Goal: Find specific page/section: Find specific page/section

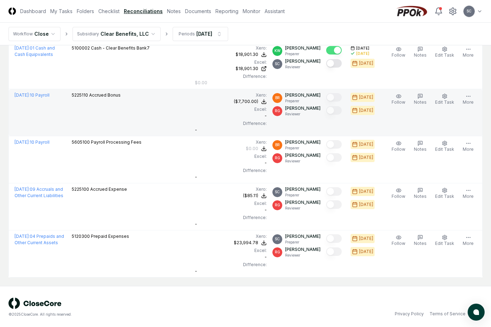
scroll to position [82, 0]
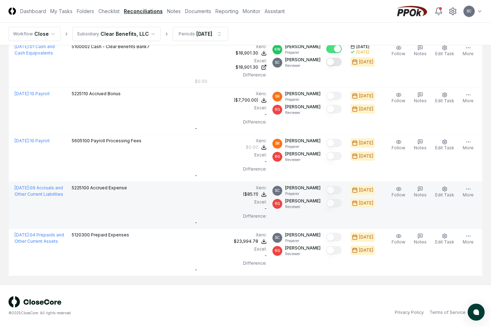
click at [35, 191] on div "[DATE] : 09 Accruals and Other Current Liabilities" at bounding box center [41, 191] width 52 height 13
click at [40, 189] on link "[DATE] : 09 Accruals and Other Current Liabilities" at bounding box center [39, 191] width 49 height 12
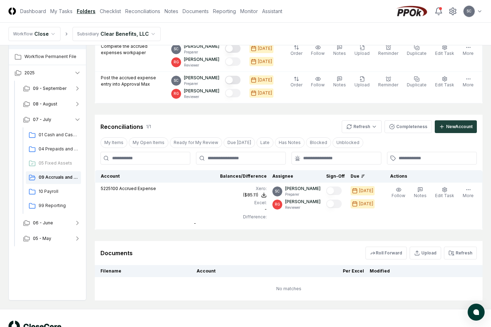
scroll to position [106, 0]
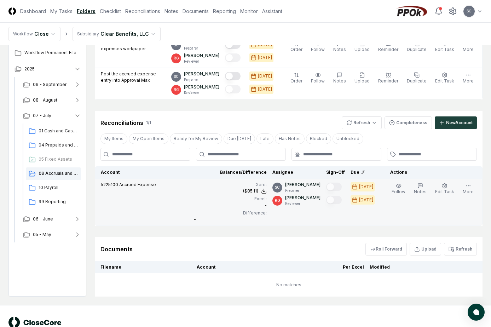
click at [186, 193] on td "5225100 Accrued Expense" at bounding box center [143, 202] width 96 height 47
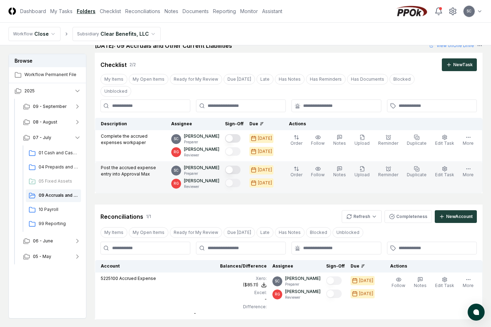
scroll to position [0, 0]
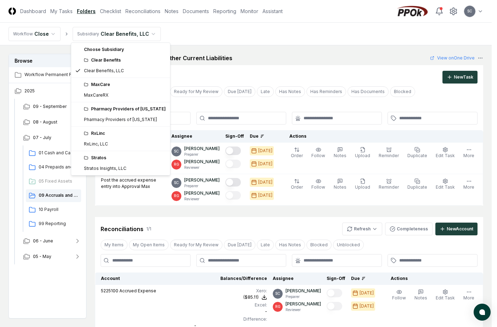
click at [120, 33] on html "CloseCore Dashboard My Tasks Folders Checklist Reconciliations Notes Documents …" at bounding box center [248, 227] width 497 height 454
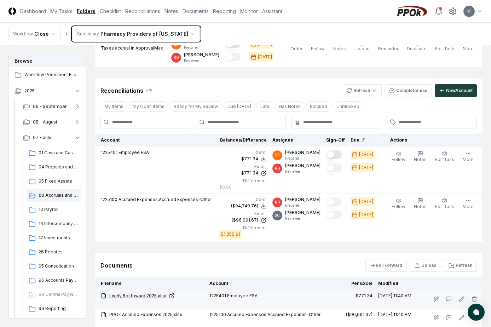
scroll to position [212, 0]
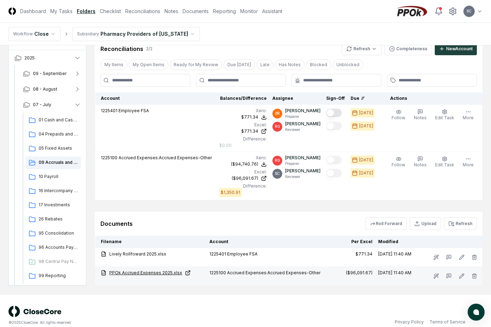
click at [157, 270] on link "PPOk Accrued Expenses 2025.xlsx" at bounding box center [152, 273] width 103 height 6
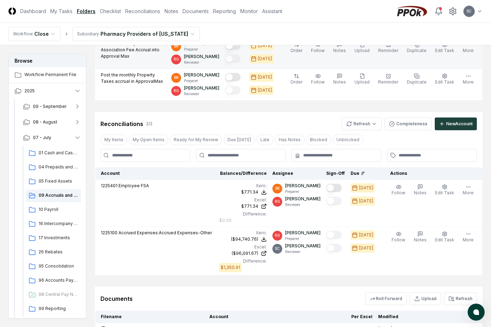
scroll to position [142, 0]
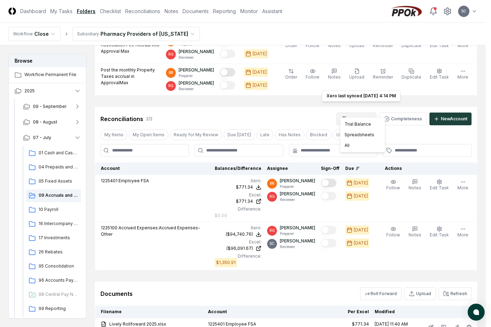
click at [367, 105] on html "CloseCore Dashboard My Tasks Folders Checklist Reconciliations Notes Documents …" at bounding box center [245, 132] width 491 height 548
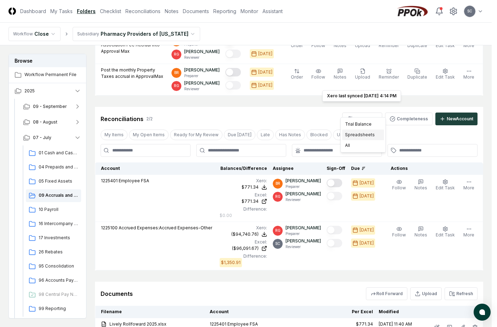
click at [358, 133] on div "Spreadsheets" at bounding box center [363, 135] width 42 height 11
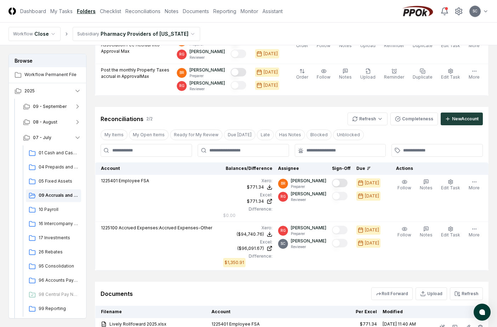
click at [365, 108] on html "CloseCore Dashboard My Tasks Folders Checklist Reconciliations Notes Documents …" at bounding box center [248, 132] width 497 height 548
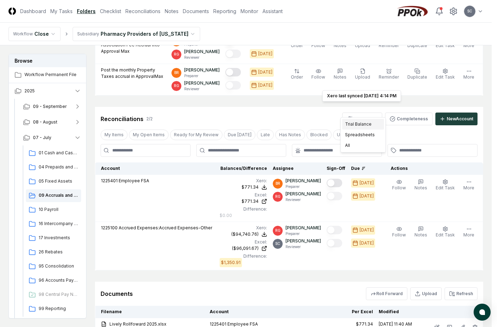
click at [360, 124] on div "Trial Balance" at bounding box center [363, 124] width 42 height 11
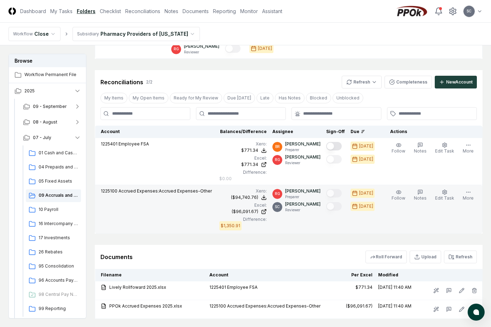
scroll to position [212, 0]
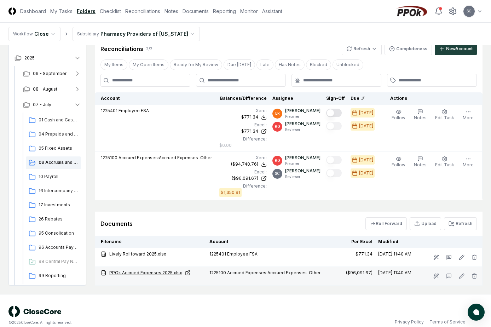
click at [145, 270] on link "PPOk Accrued Expenses 2025.xlsx" at bounding box center [152, 273] width 103 height 6
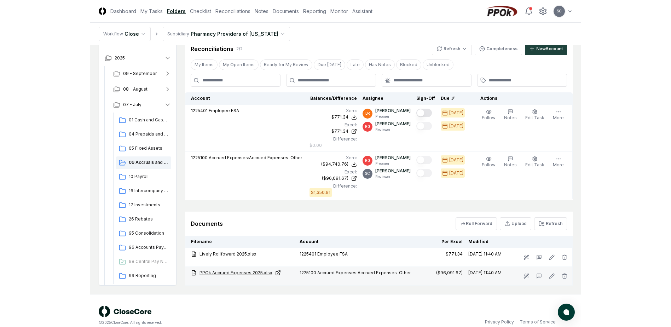
scroll to position [179, 0]
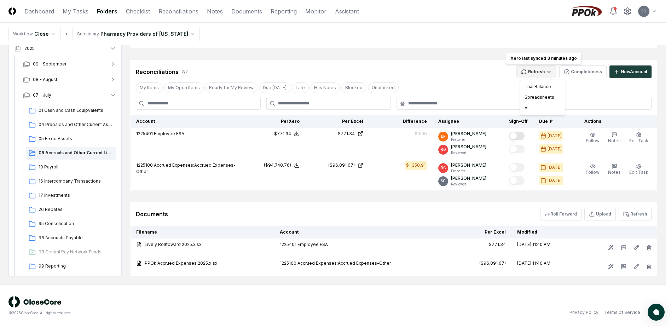
click at [491, 70] on html "CloseCore Dashboard My Tasks Folders Checklist Reconciliations Notes Documents …" at bounding box center [335, 74] width 671 height 506
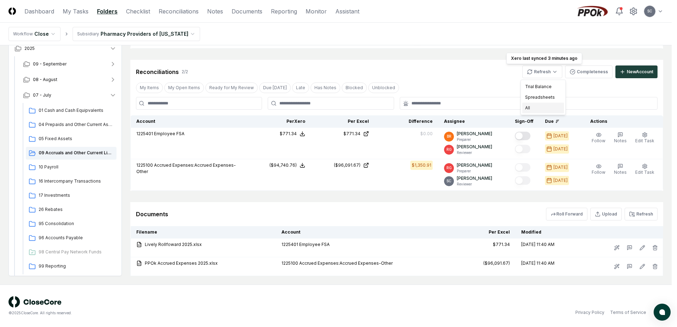
click at [491, 107] on div "All" at bounding box center [543, 108] width 42 height 11
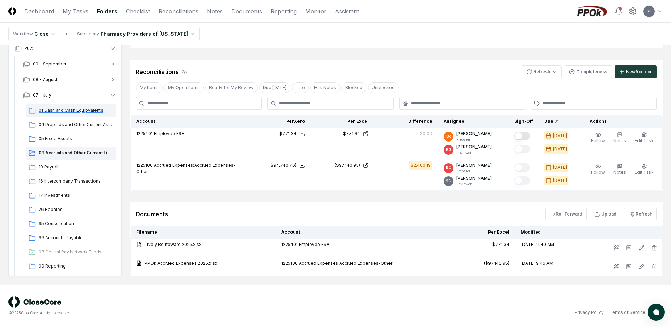
click at [49, 112] on span "01 Cash and Cash Equipvalents" at bounding box center [76, 110] width 75 height 6
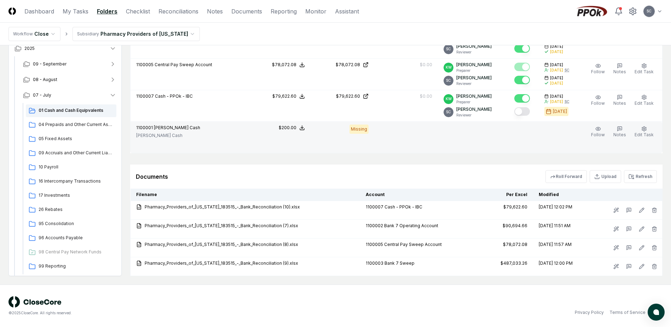
scroll to position [272, 0]
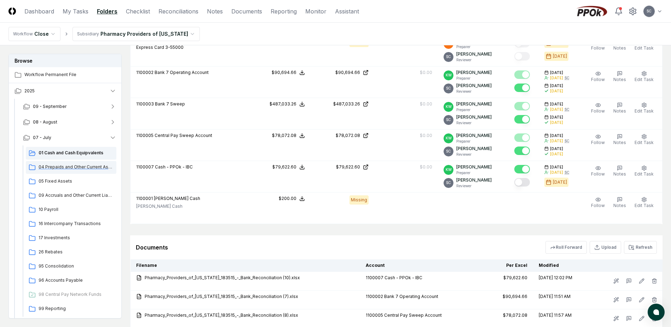
click at [65, 167] on span "04 Prepaids and Other Current Assets" at bounding box center [76, 167] width 75 height 6
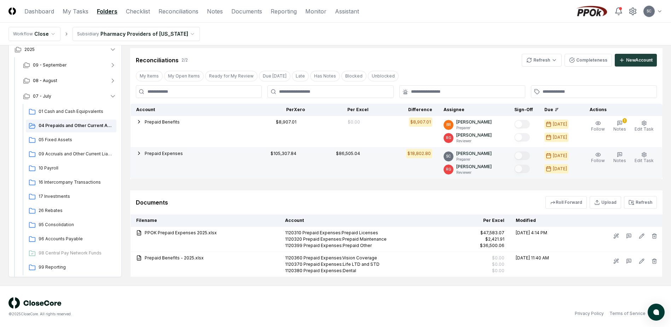
scroll to position [192, 0]
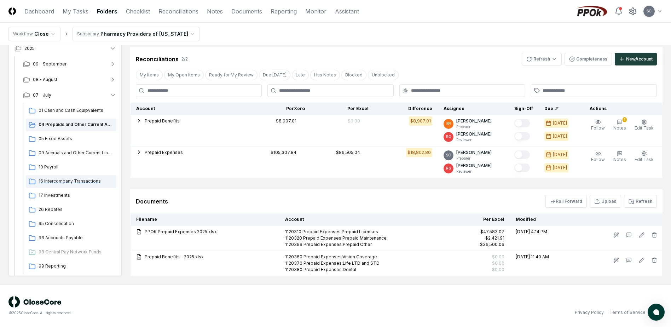
click at [51, 180] on span "16 Intercompany Transactions" at bounding box center [76, 181] width 75 height 6
